Goal: Find specific page/section: Find specific page/section

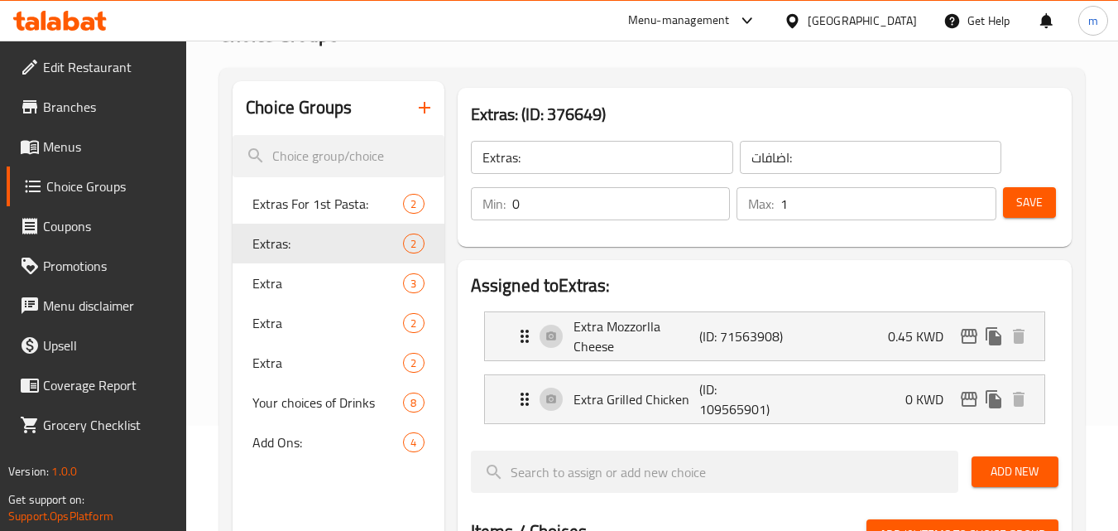
scroll to position [105, 0]
click at [896, 10] on div "[GEOGRAPHIC_DATA]" at bounding box center [851, 21] width 160 height 40
click at [886, 16] on div "[GEOGRAPHIC_DATA]" at bounding box center [862, 21] width 109 height 18
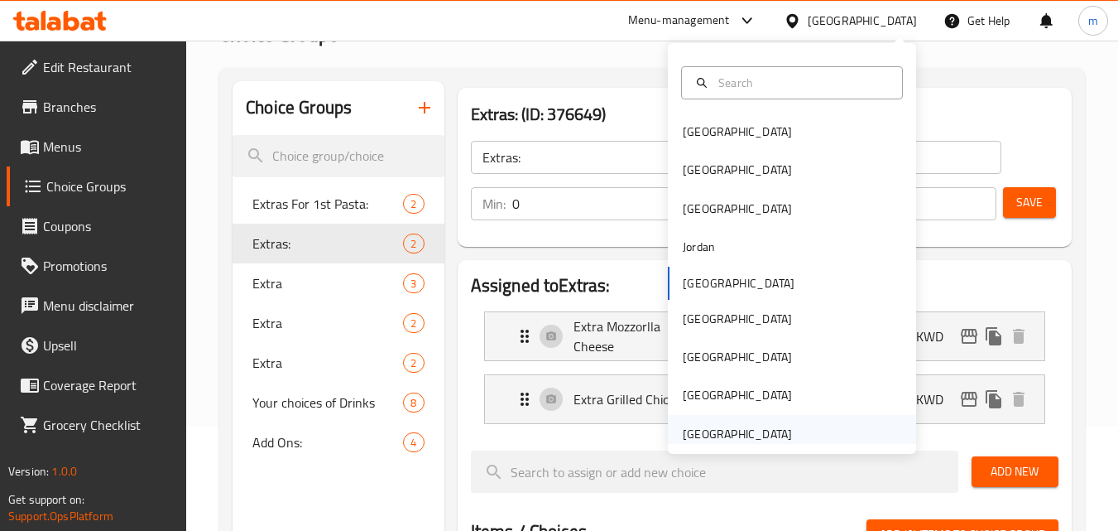
click at [791, 431] on div "[GEOGRAPHIC_DATA]" at bounding box center [792, 434] width 248 height 38
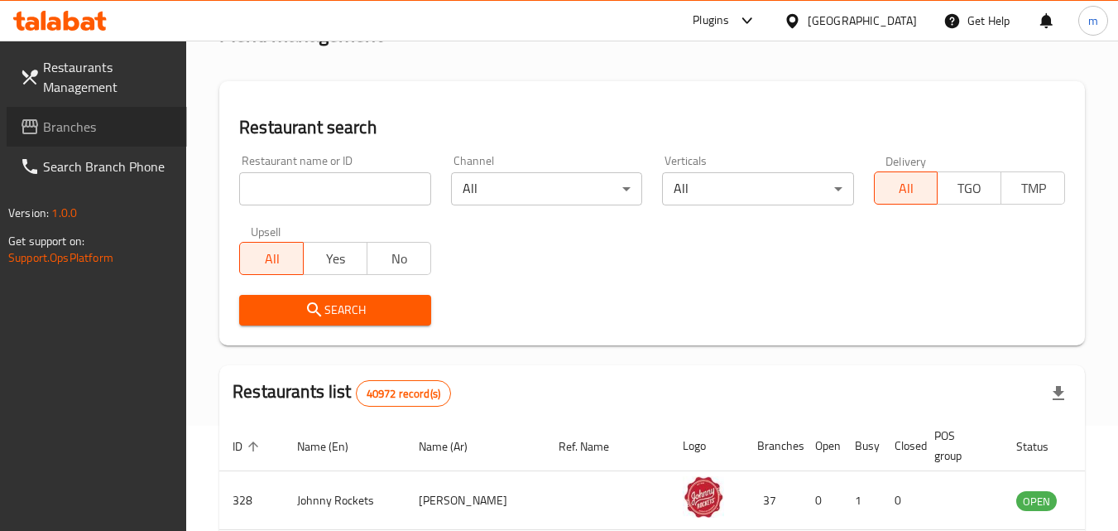
click at [56, 131] on span "Branches" at bounding box center [108, 127] width 131 height 20
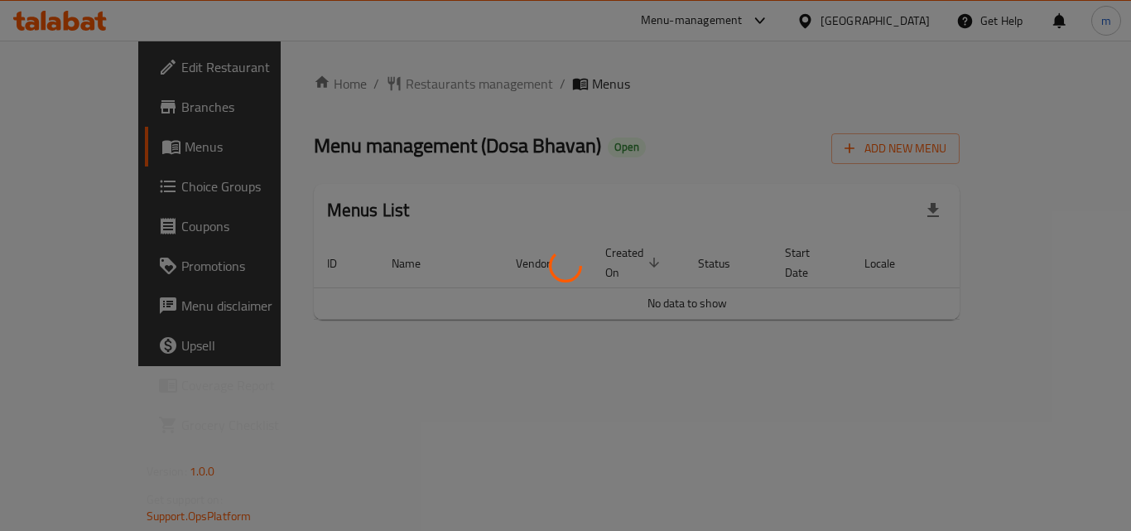
click at [359, 78] on div at bounding box center [565, 265] width 1131 height 531
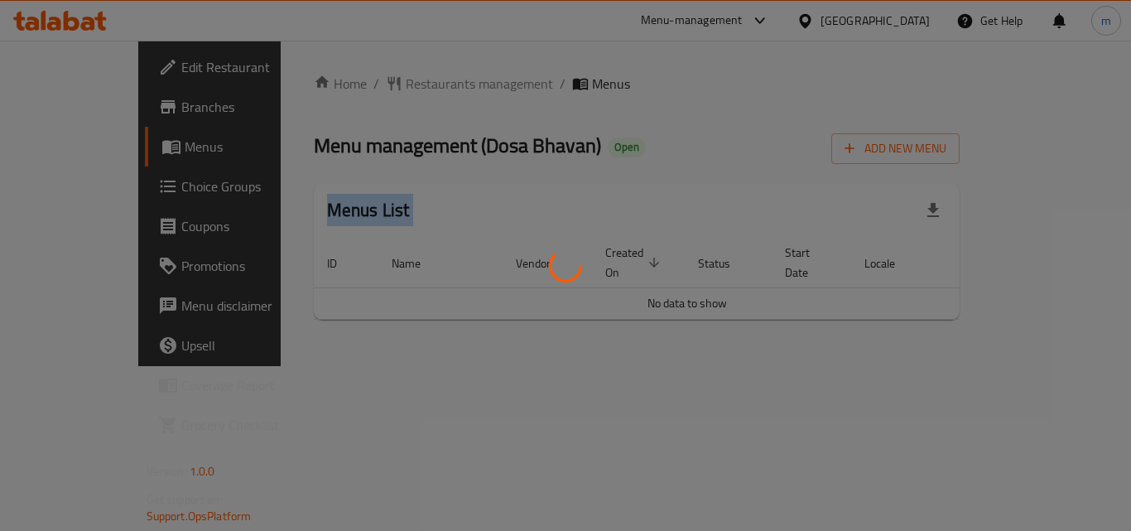
click at [359, 78] on div at bounding box center [565, 265] width 1131 height 531
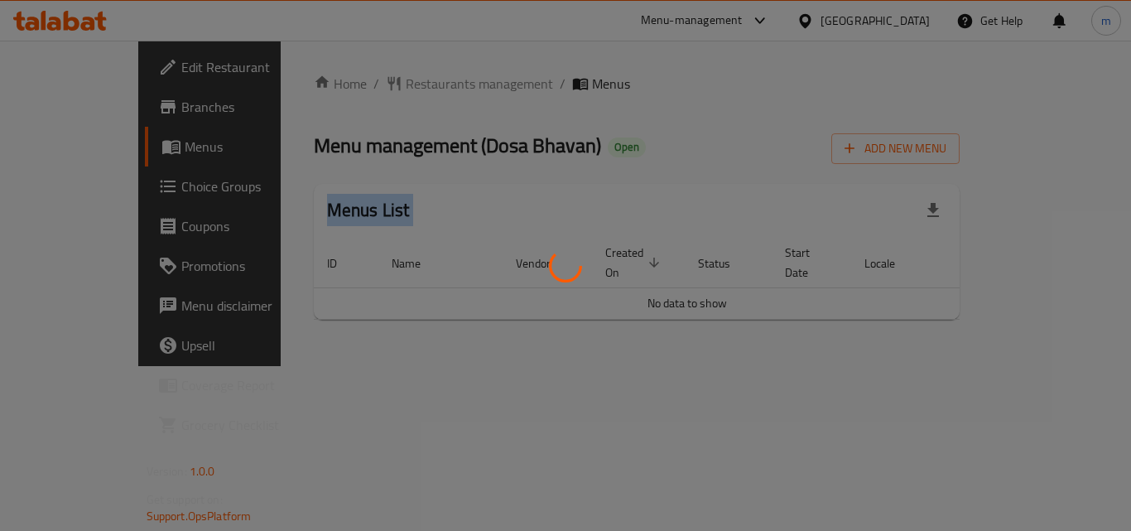
click at [359, 78] on div at bounding box center [565, 265] width 1131 height 531
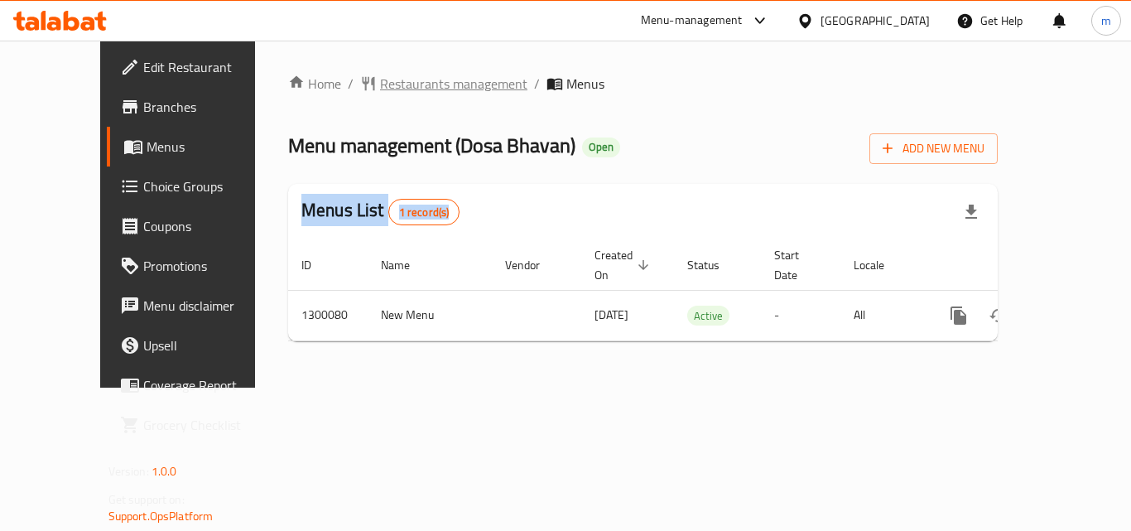
click at [380, 79] on span "Restaurants management" at bounding box center [453, 84] width 147 height 20
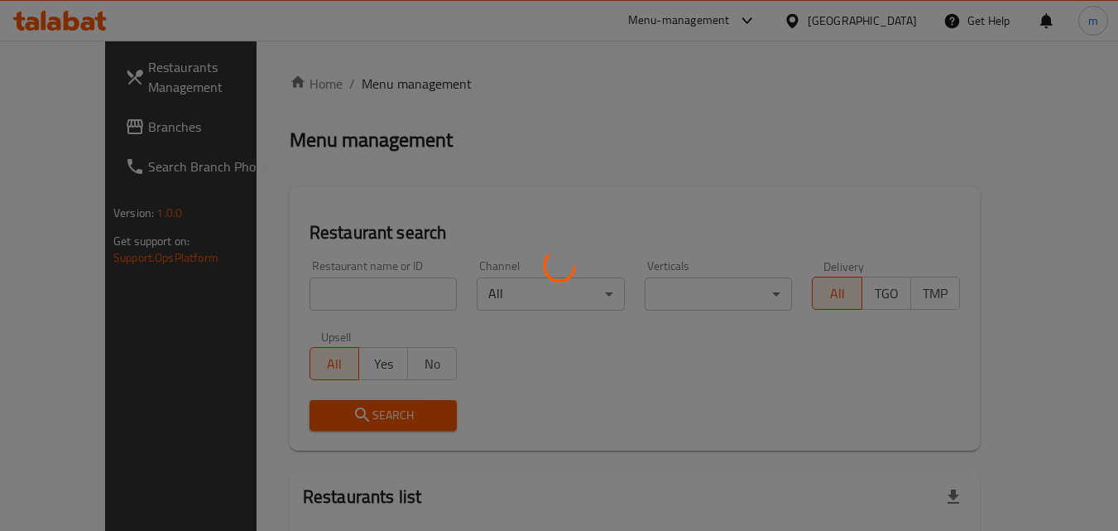
click at [378, 79] on div at bounding box center [559, 265] width 1118 height 531
click at [302, 298] on div at bounding box center [559, 265] width 1118 height 531
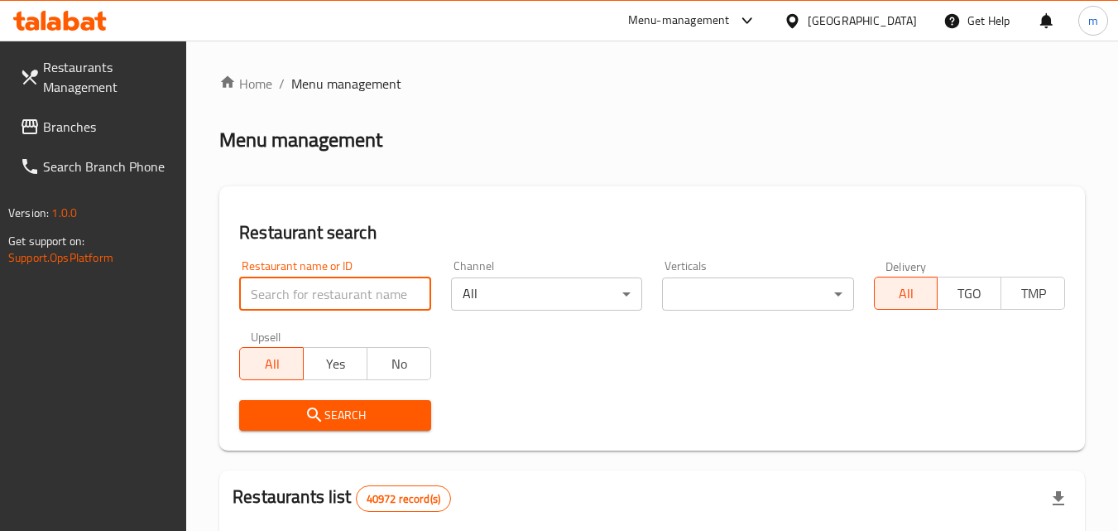
click at [302, 298] on input "search" at bounding box center [334, 293] width 191 height 33
paste input "701510"
type input "701510"
click button "Search" at bounding box center [334, 415] width 191 height 31
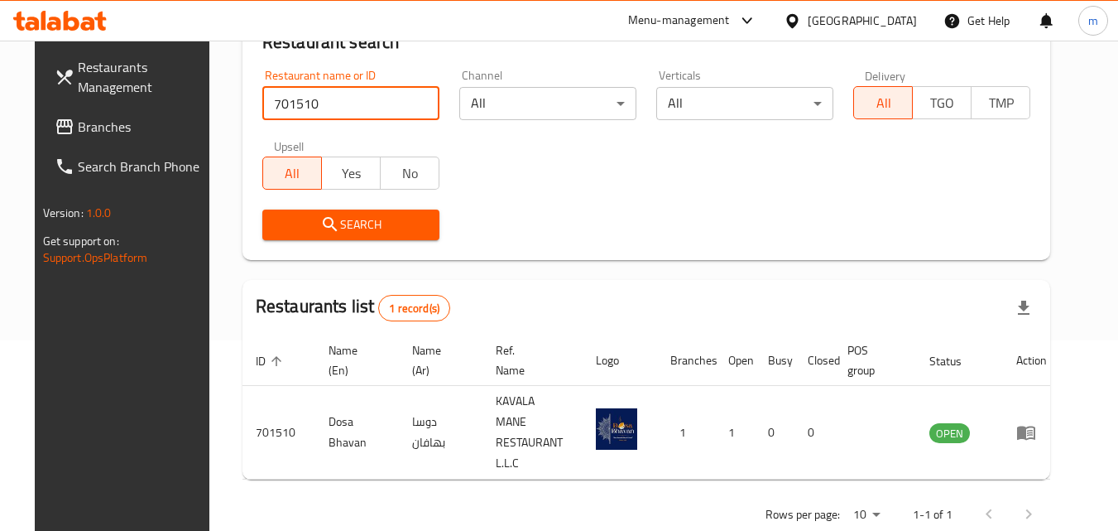
scroll to position [194, 0]
